Goal: Find specific page/section: Find specific page/section

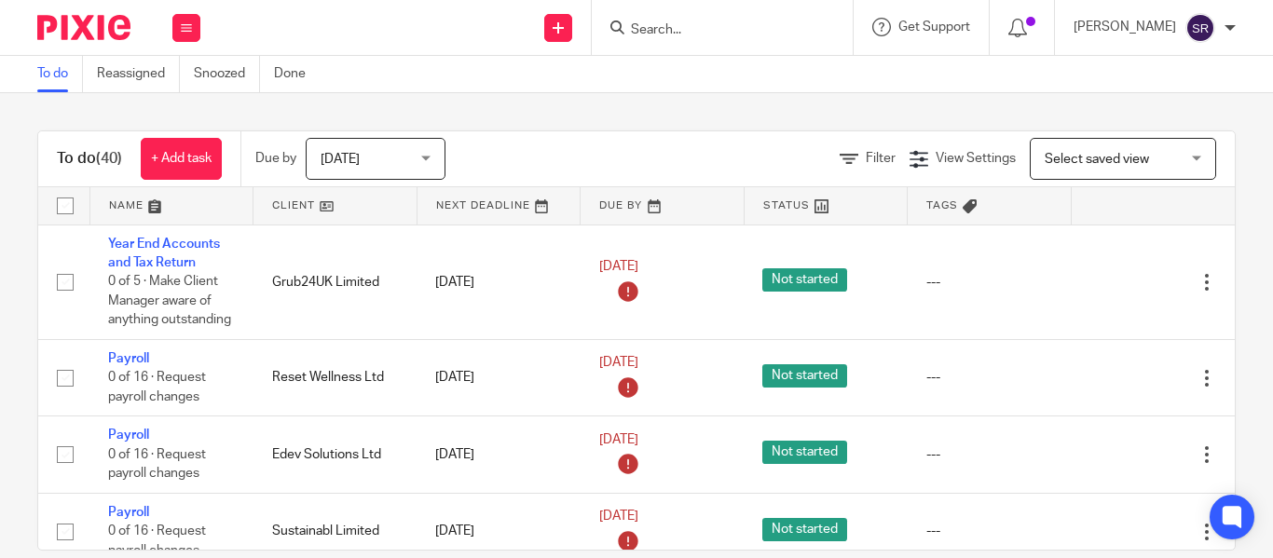
click at [655, 24] on input "Search" at bounding box center [713, 30] width 168 height 17
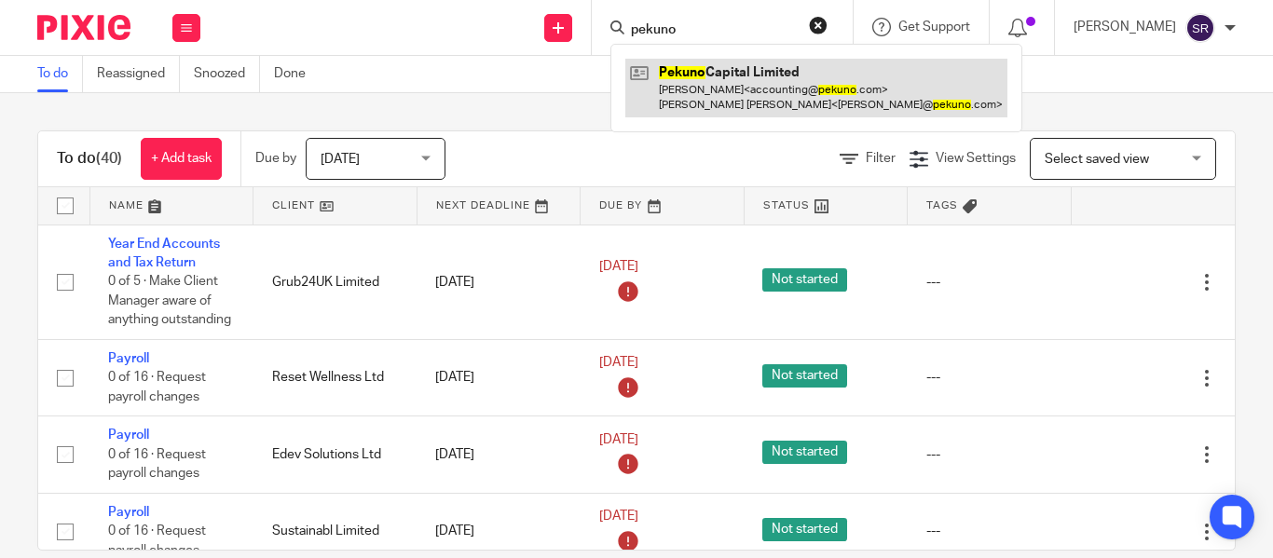
type input "pekuno"
click at [680, 63] on link at bounding box center [816, 88] width 382 height 58
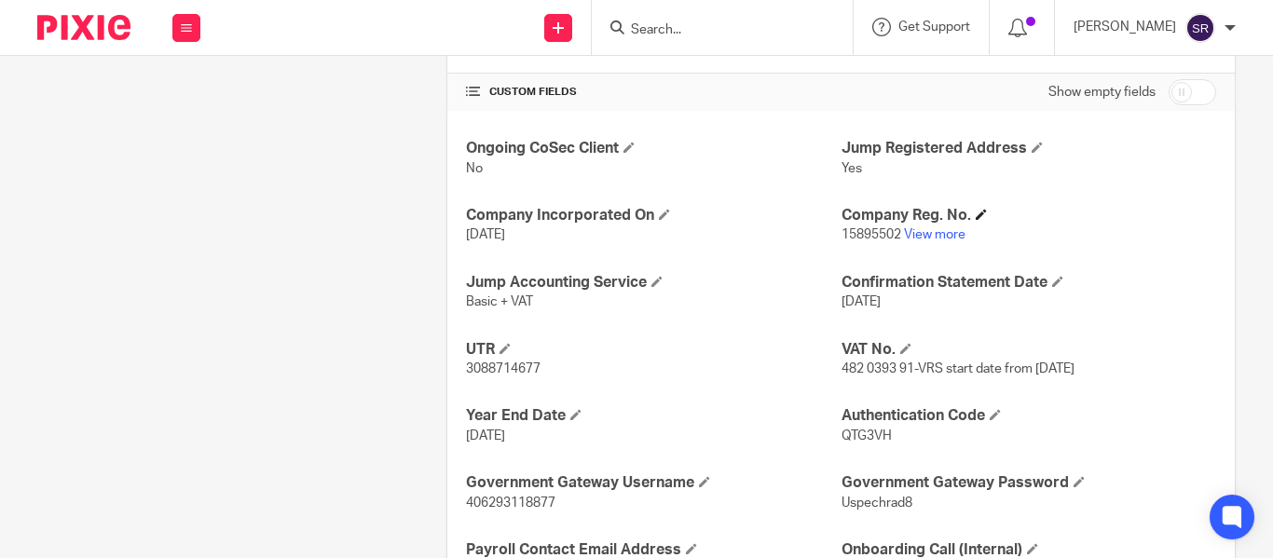
scroll to position [762, 0]
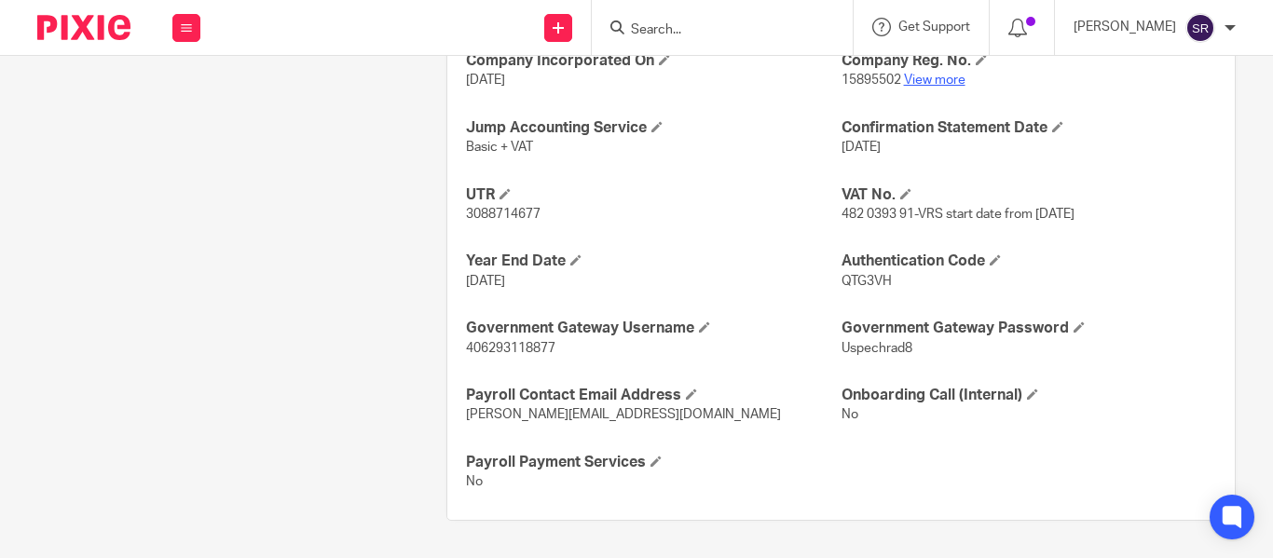
click at [913, 75] on link "View more" at bounding box center [934, 80] width 61 height 13
